Goal: Task Accomplishment & Management: Manage account settings

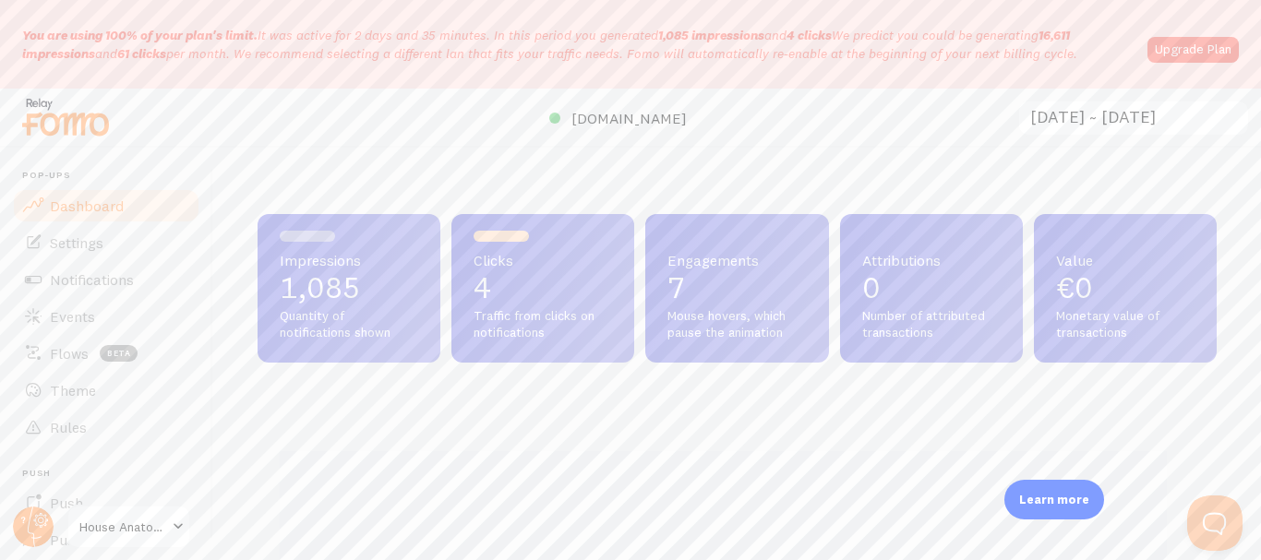
scroll to position [485, 945]
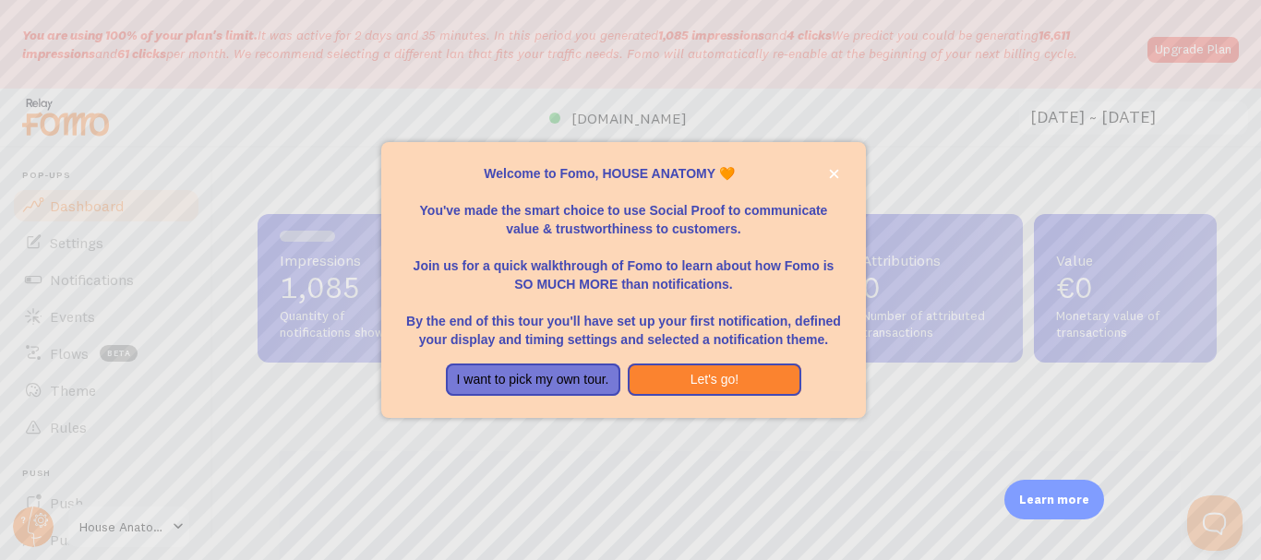
click at [1013, 333] on div at bounding box center [630, 280] width 1261 height 560
click at [831, 178] on icon "close," at bounding box center [834, 174] width 10 height 10
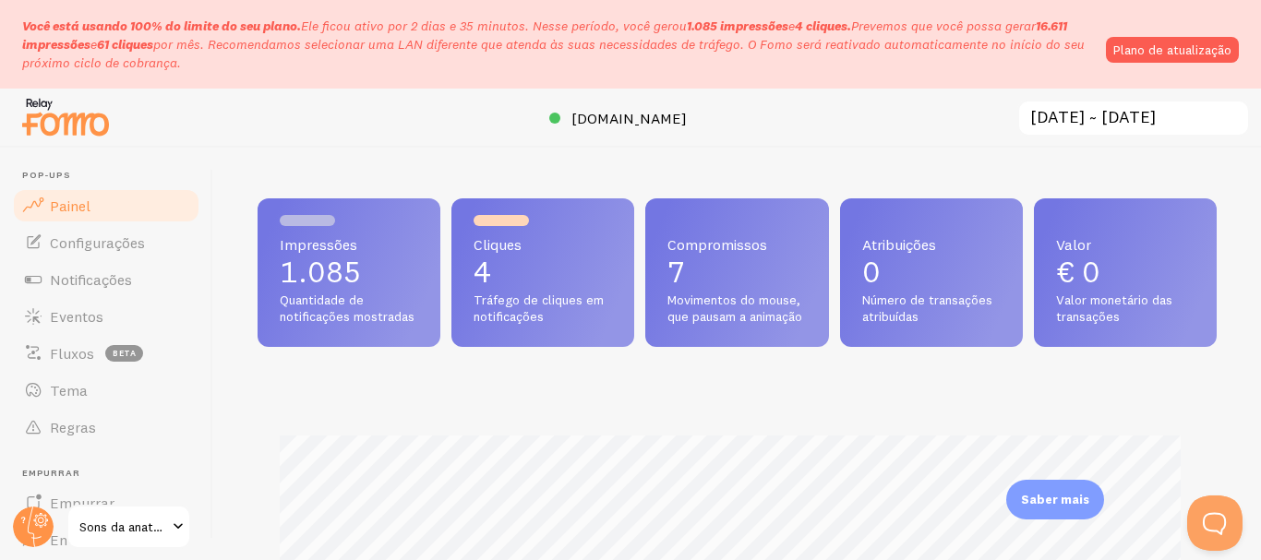
scroll to position [0, 0]
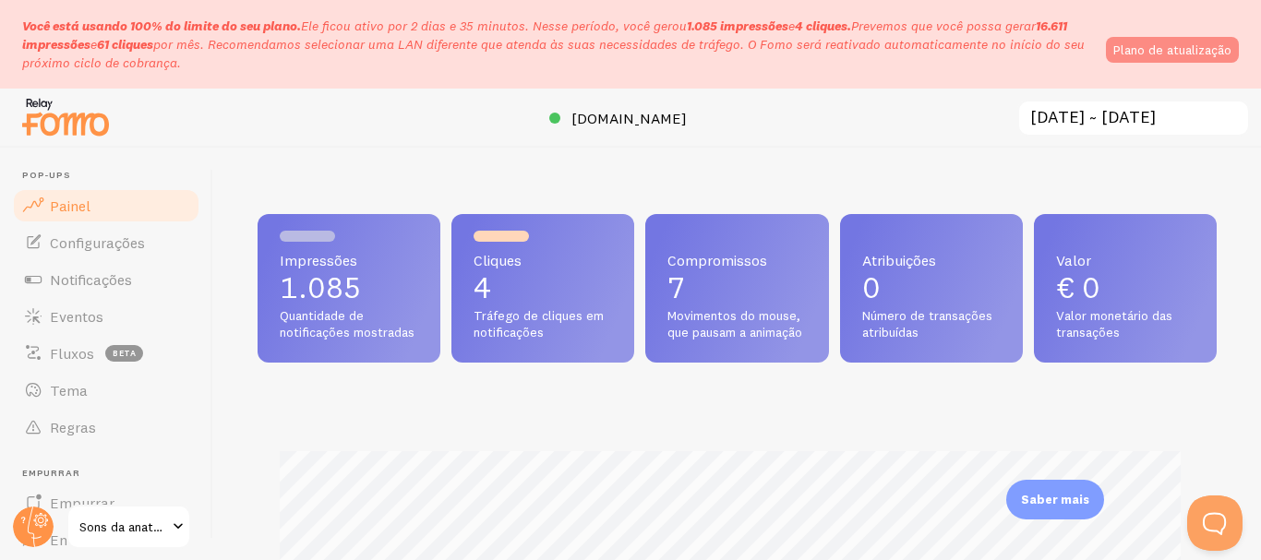
click at [1184, 59] on link "Plano de atualização" at bounding box center [1172, 50] width 133 height 26
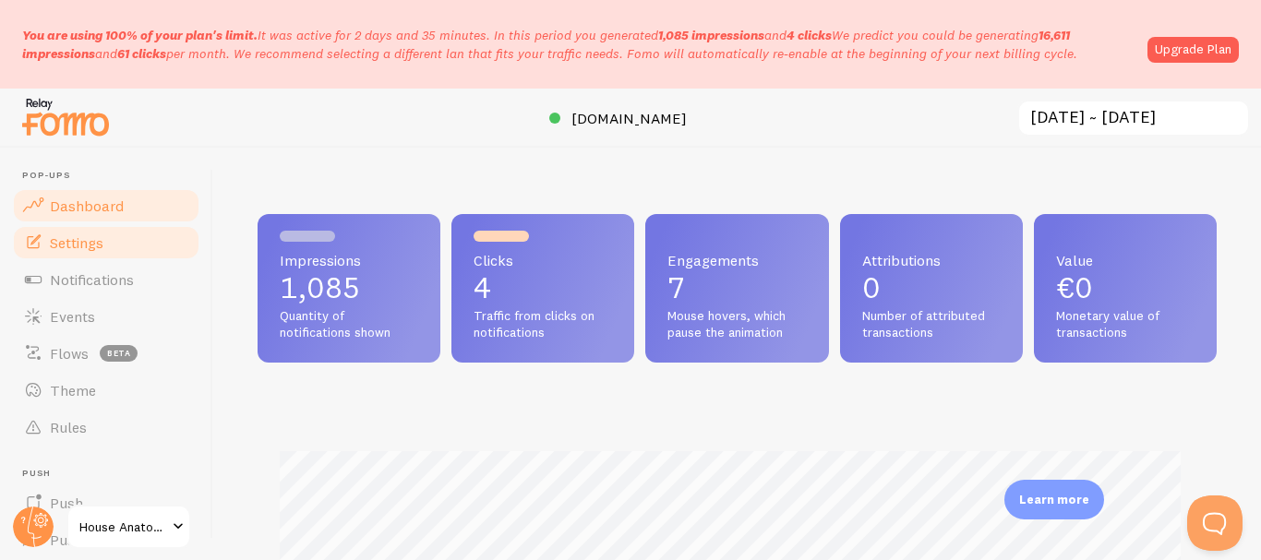
click at [68, 243] on span "Settings" at bounding box center [77, 243] width 54 height 18
